Goal: Task Accomplishment & Management: Manage account settings

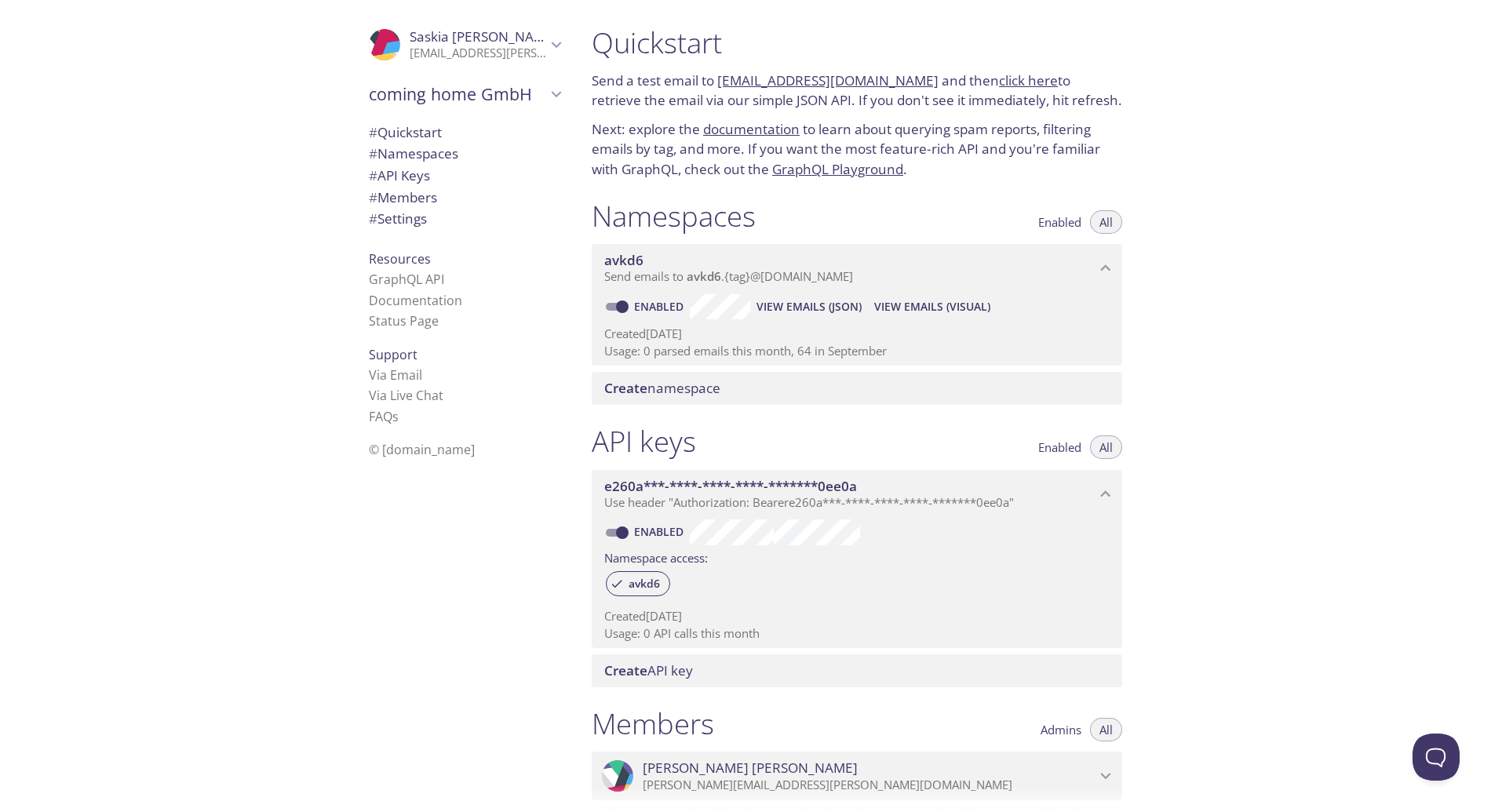
scroll to position [433, 0]
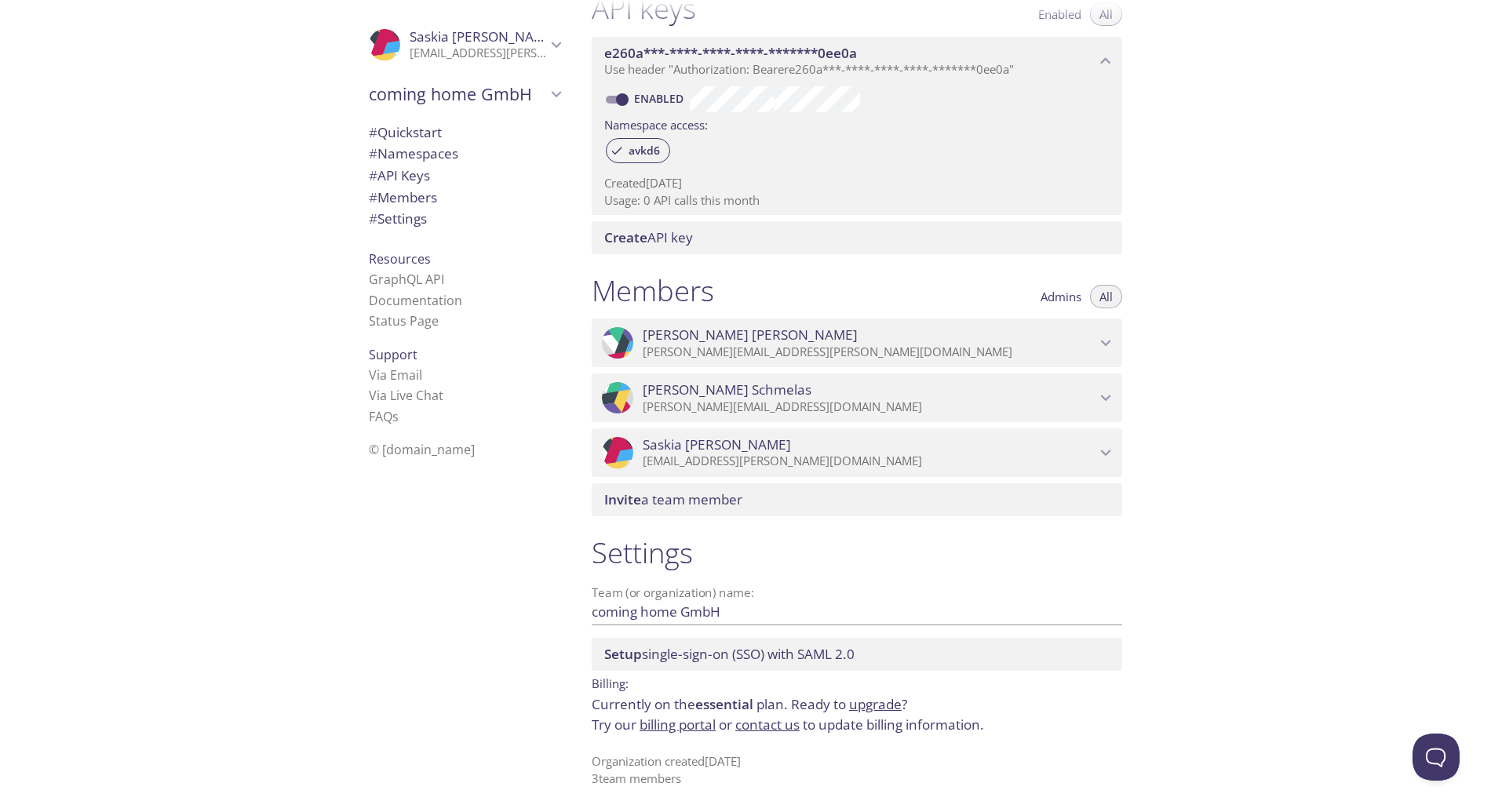
click at [695, 720] on link "billing portal" at bounding box center [677, 724] width 76 height 18
